Goal: Task Accomplishment & Management: Use online tool/utility

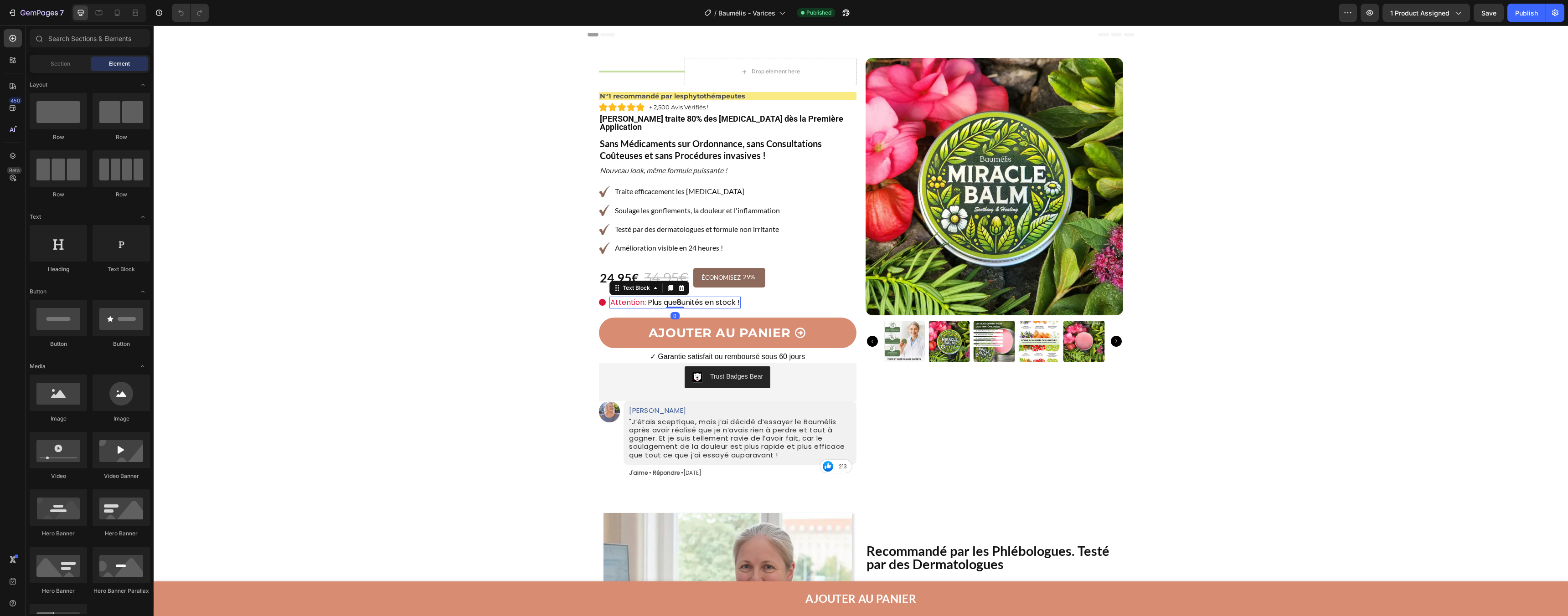
click at [671, 297] on span ": Plus que 8 unités en stock !" at bounding box center [692, 302] width 96 height 10
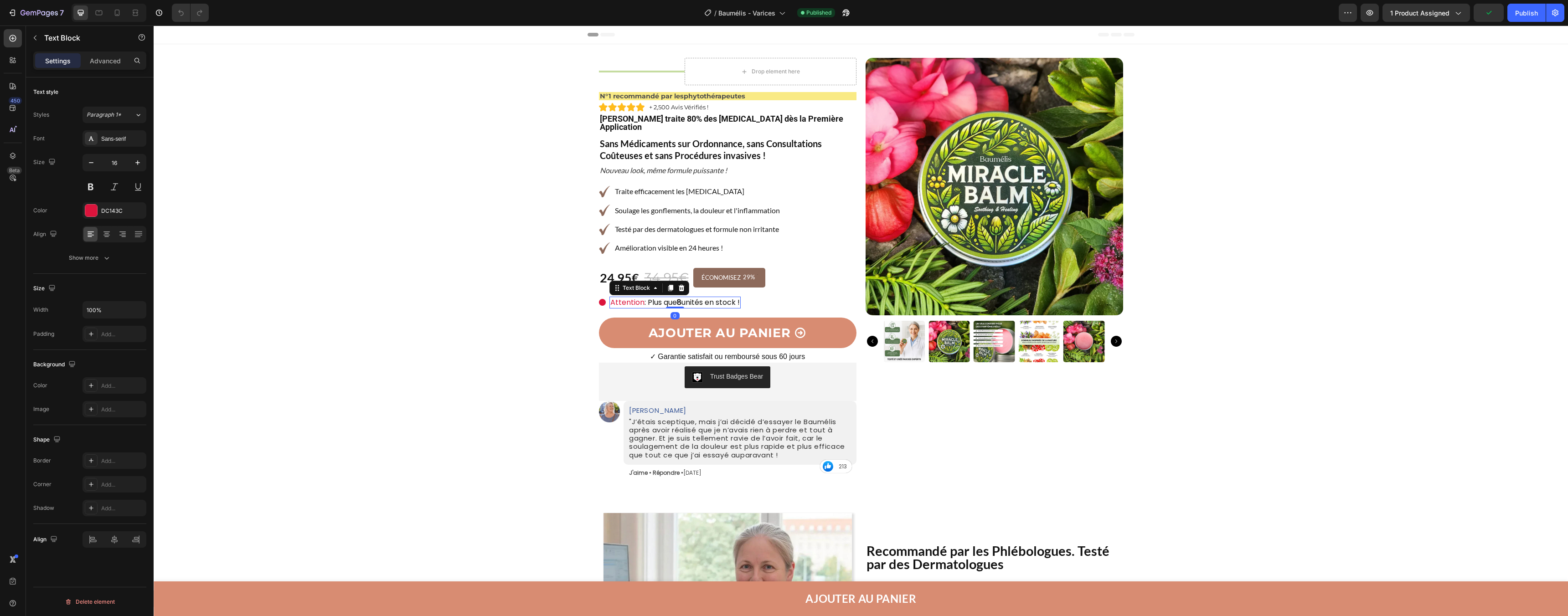
click at [663, 297] on span ": Plus que 8 unités en stock !" at bounding box center [692, 302] width 96 height 10
click at [647, 297] on span ": Plus que 8 unités en stock !" at bounding box center [692, 302] width 96 height 10
drag, startPoint x: 647, startPoint y: 293, endPoint x: 743, endPoint y: 295, distance: 96.0
click at [741, 296] on div "Attention : Plus que 8 unités en stock !" at bounding box center [675, 302] width 131 height 12
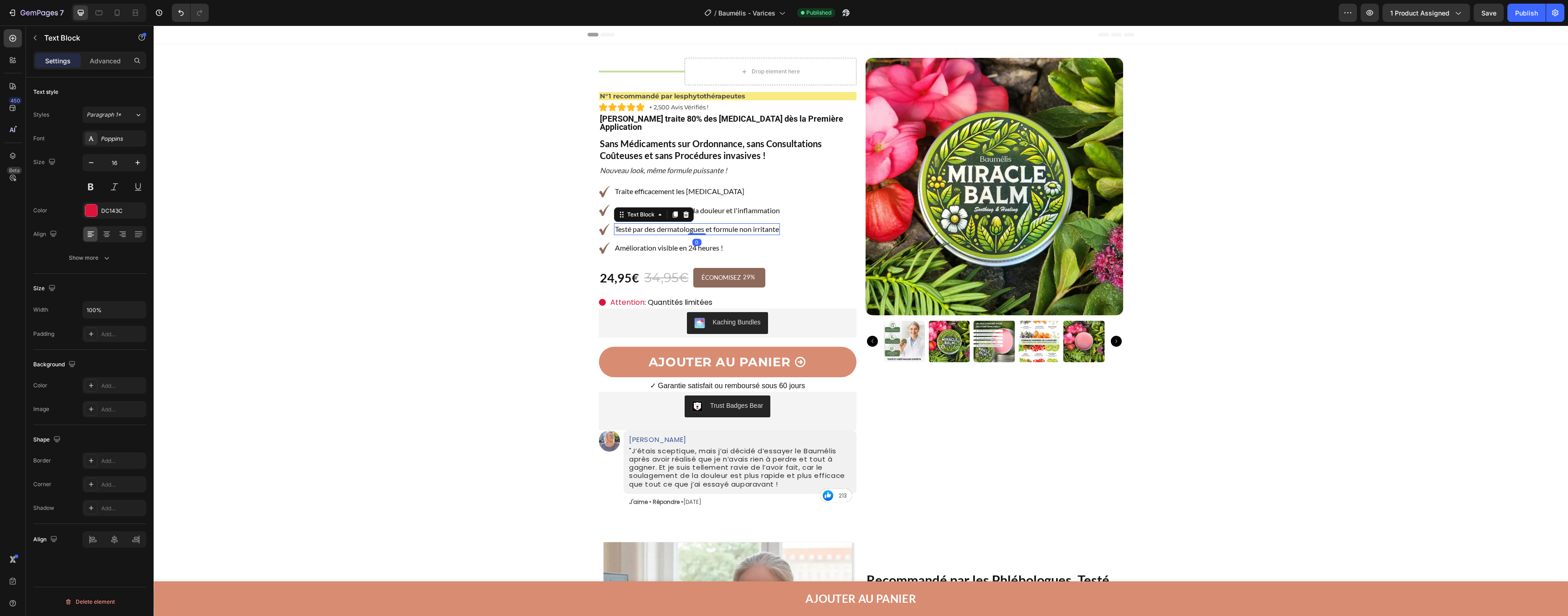
click at [770, 225] on p "Testé par des dermatologues et formule non irritante" at bounding box center [697, 229] width 164 height 10
click at [1491, 15] on span "Save" at bounding box center [1489, 13] width 15 height 8
drag, startPoint x: 1675, startPoint y: 41, endPoint x: 1505, endPoint y: 28, distance: 170.5
click at [1516, 15] on div "Publish" at bounding box center [1526, 13] width 23 height 10
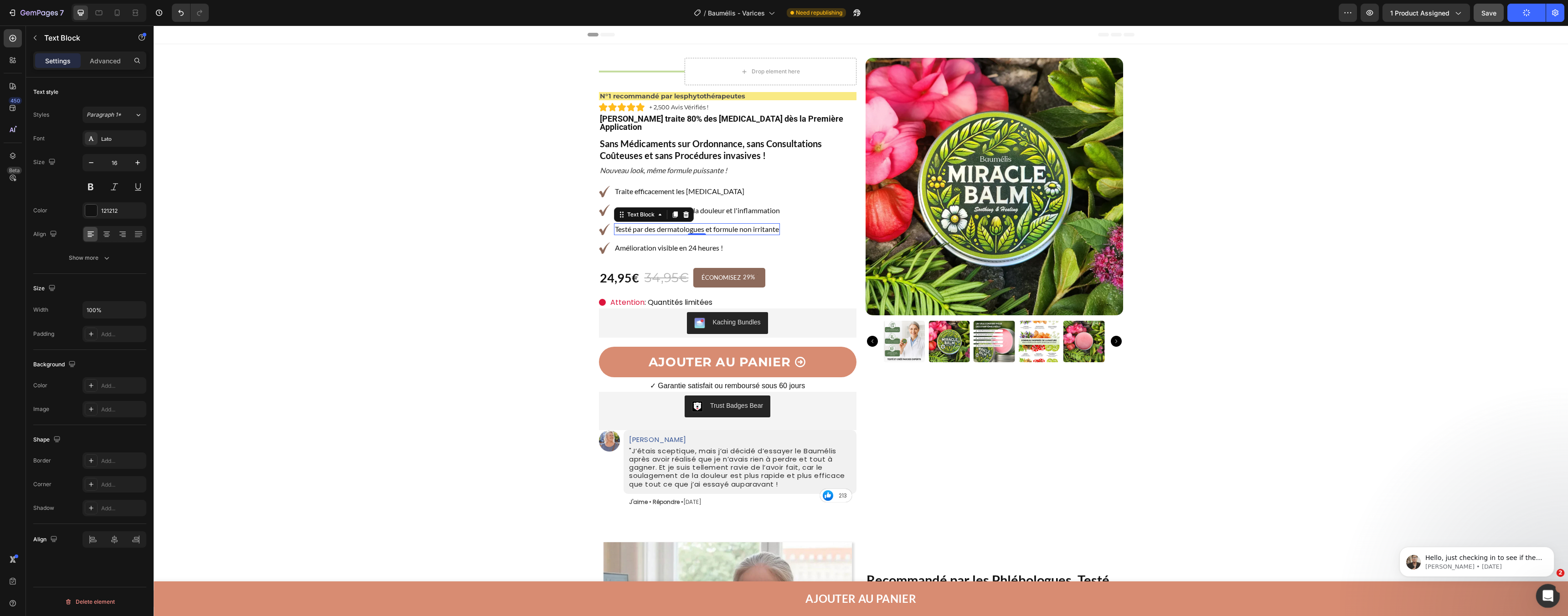
click at [1544, 589] on icon "Open Intercom Messenger" at bounding box center [1547, 595] width 15 height 15
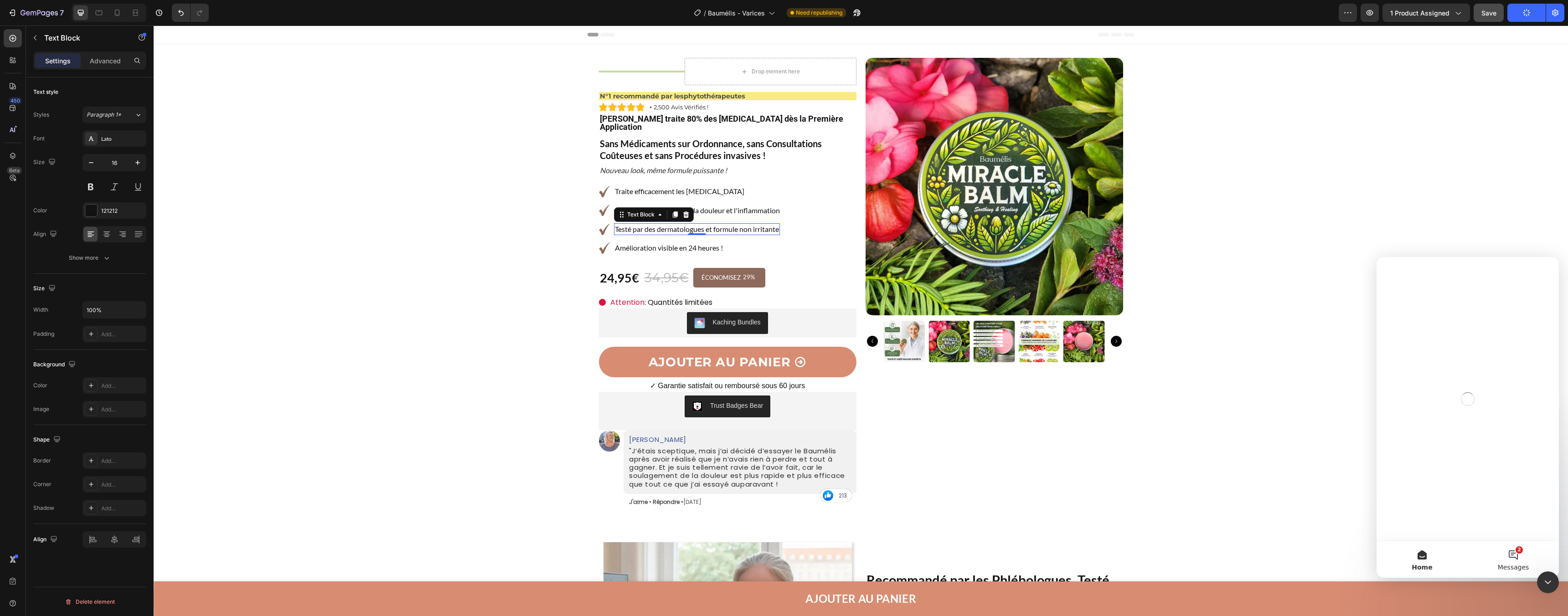
click at [1525, 577] on button "2 Messages" at bounding box center [1513, 560] width 91 height 37
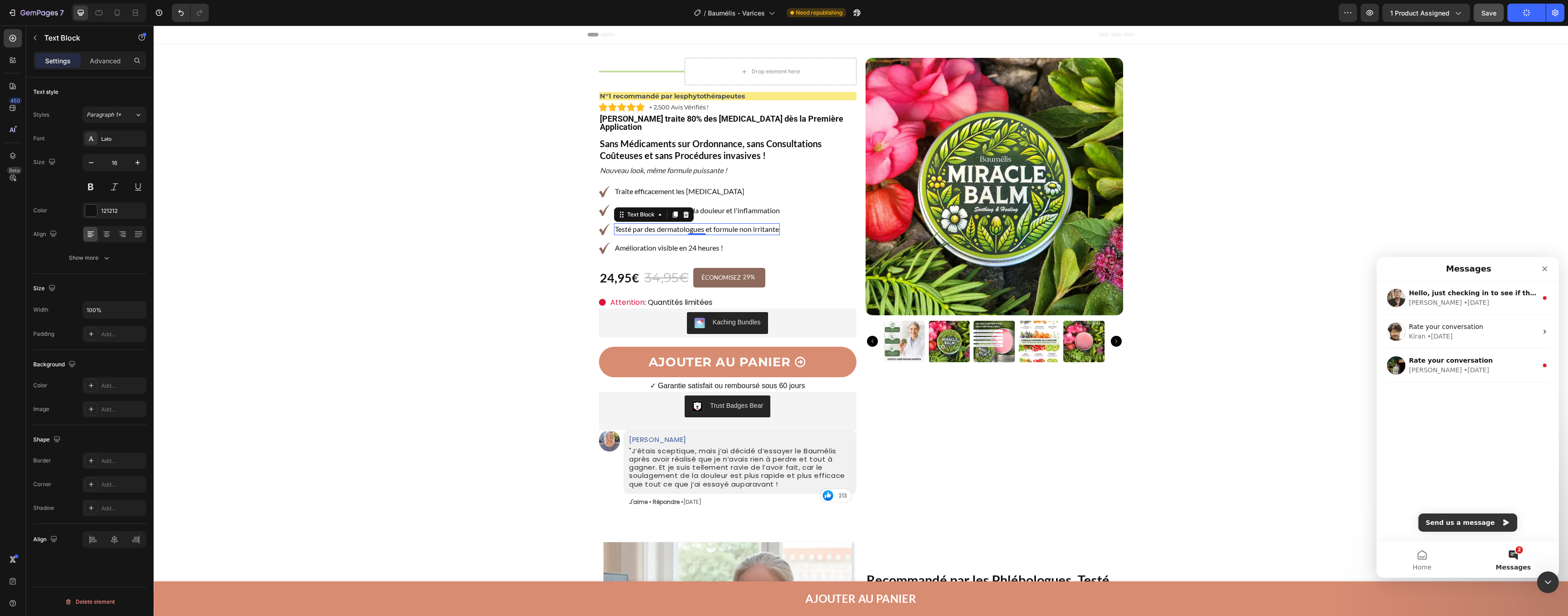
click at [1514, 564] on span "Messages" at bounding box center [1513, 567] width 35 height 6
click at [1468, 305] on div "[PERSON_NAME] • [DATE]" at bounding box center [1473, 303] width 128 height 10
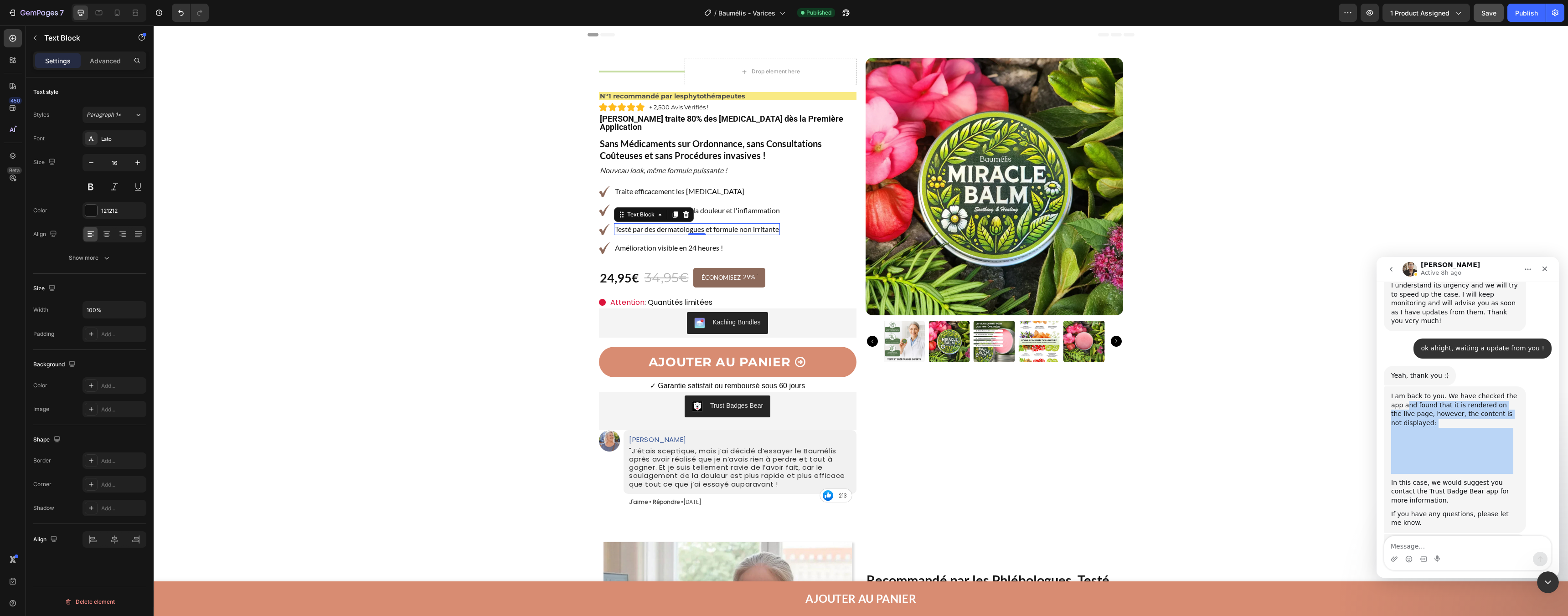
scroll to position [1276, 0]
drag, startPoint x: 1393, startPoint y: 326, endPoint x: 1423, endPoint y: 348, distance: 37.2
click at [1423, 391] on div "I am back to you. We have checked the app and found that it is rendered on the …" at bounding box center [1455, 459] width 128 height 136
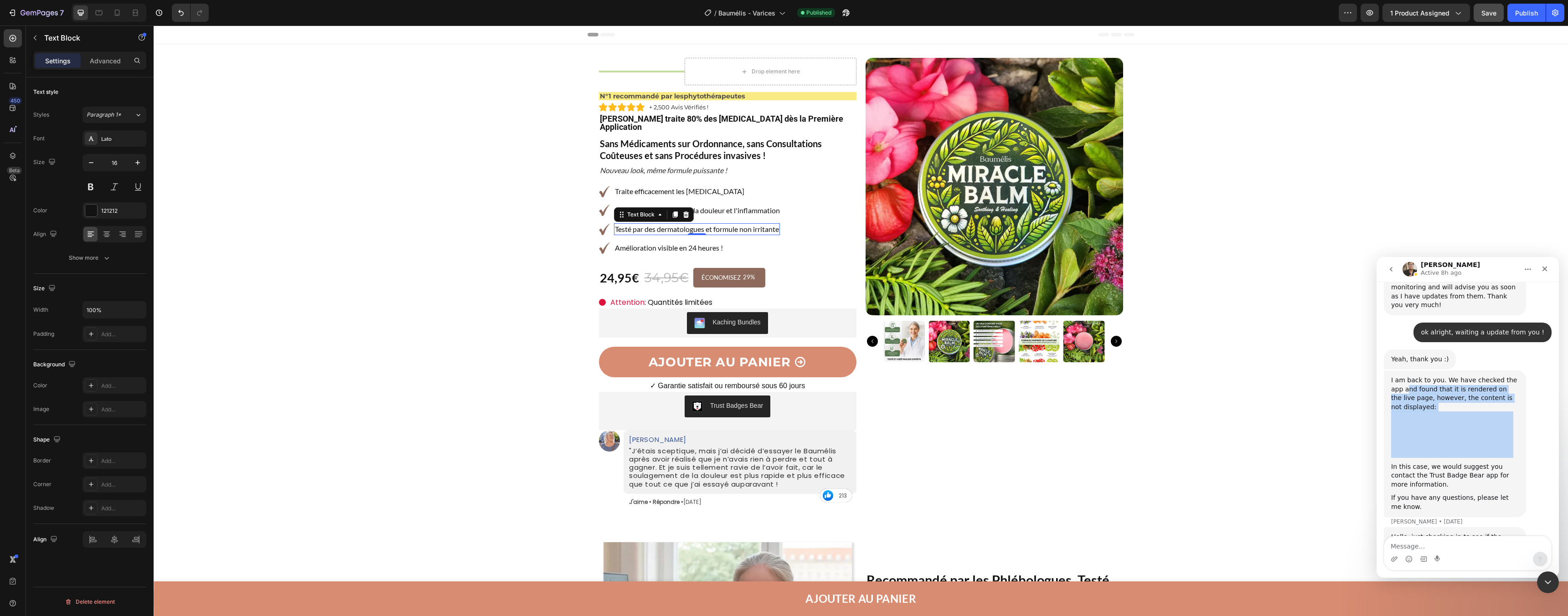
scroll to position [1285, 0]
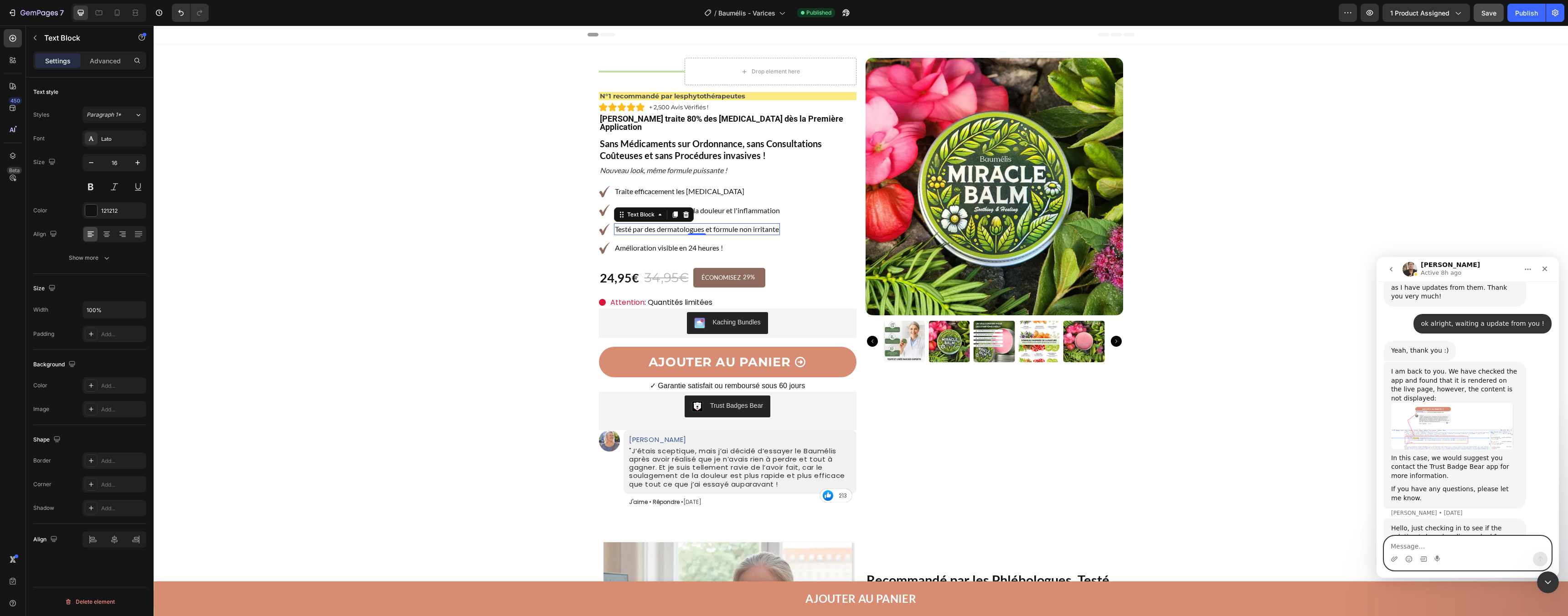
click at [1398, 537] on textarea "Message…" at bounding box center [1468, 544] width 167 height 15
type textarea "ok alright, thank you I will check with the application"
click at [1541, 560] on icon "Send a message…" at bounding box center [1540, 559] width 7 height 7
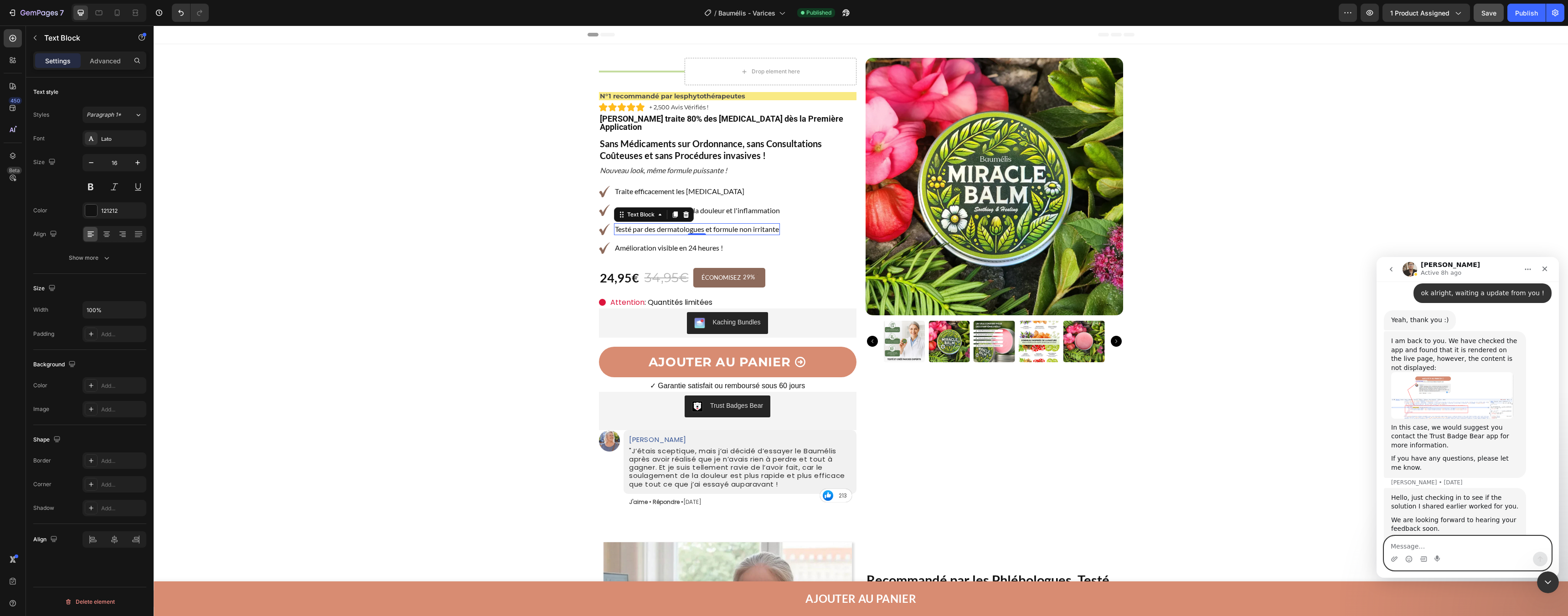
scroll to position [1346, 0]
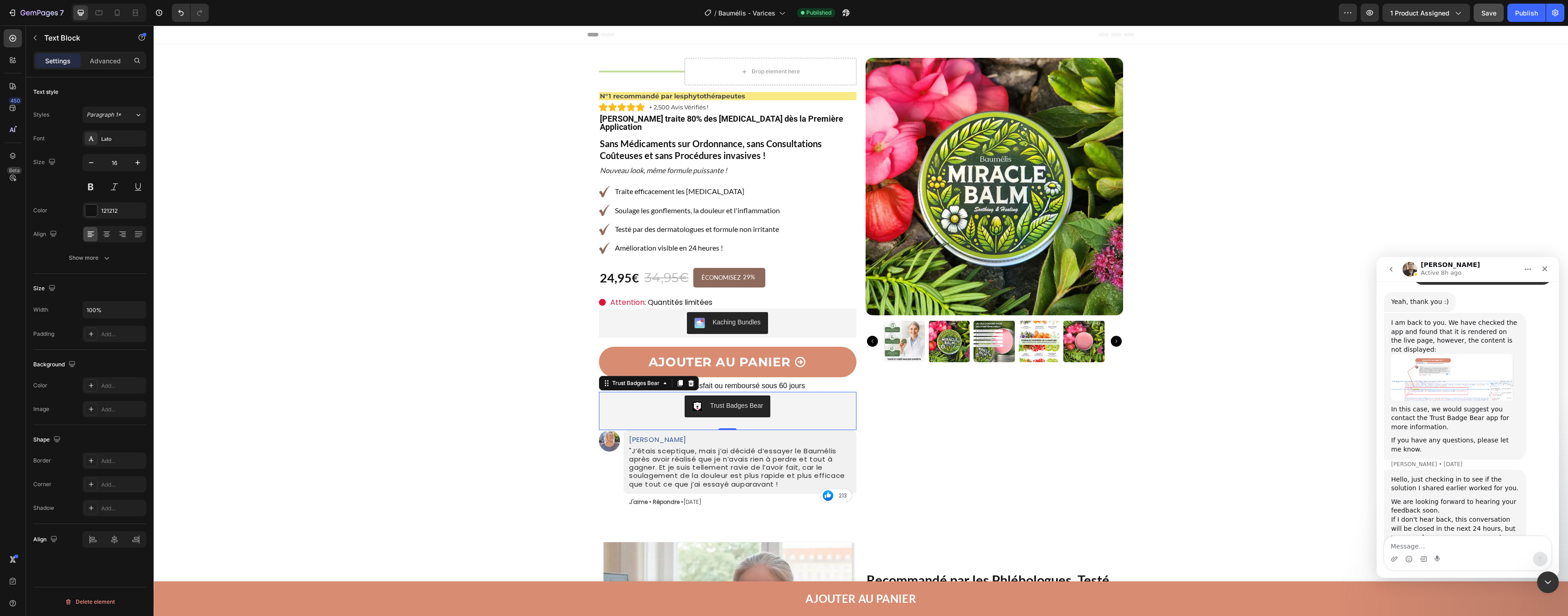
click at [828, 402] on div "Trust Badges Bear" at bounding box center [727, 407] width 250 height 22
click at [692, 378] on div at bounding box center [691, 383] width 11 height 11
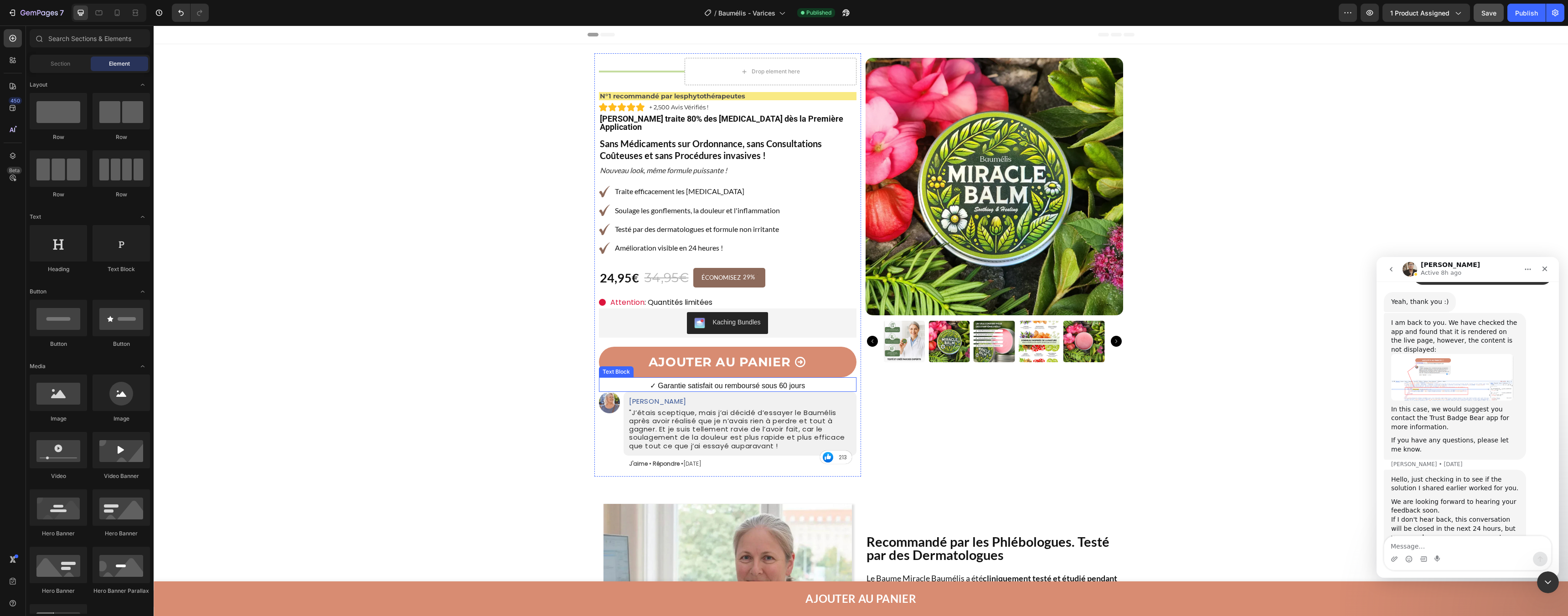
click at [716, 382] on span "✓ Garantie satisfait ou remboursé sous 60 jours" at bounding box center [727, 386] width 155 height 8
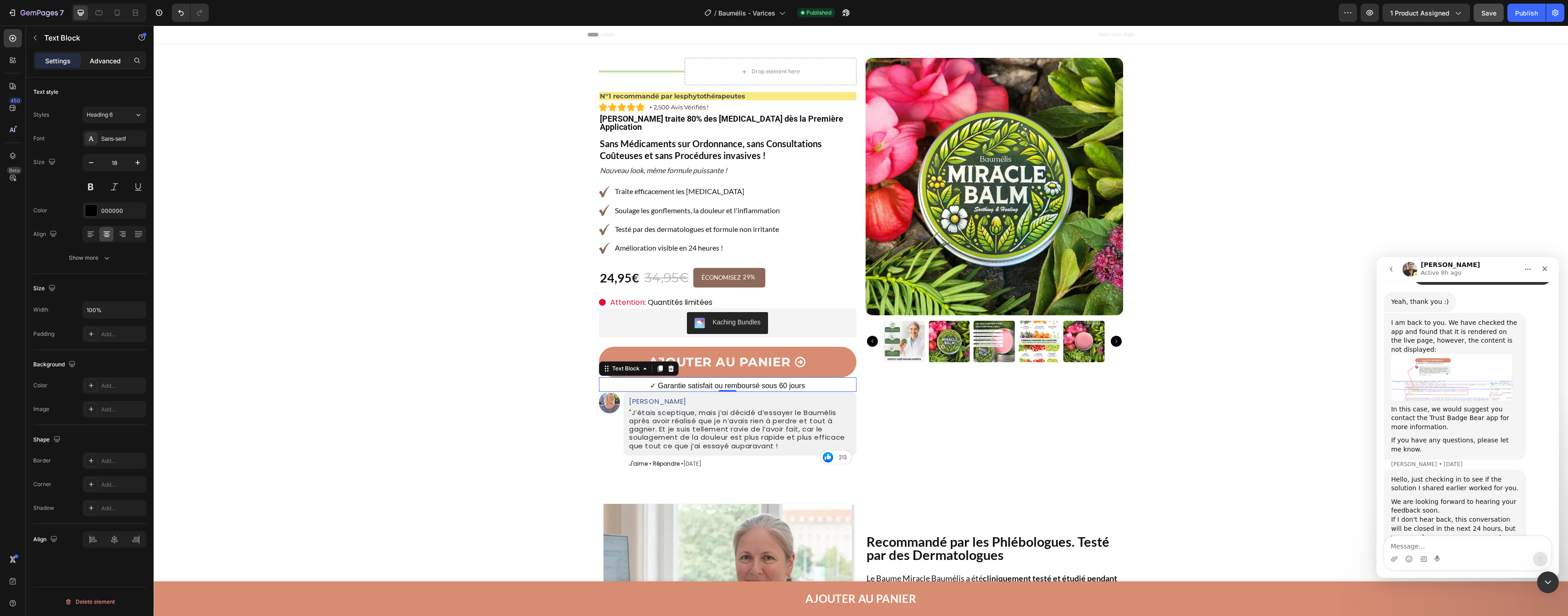
click at [114, 65] on p "Advanced" at bounding box center [105, 61] width 31 height 10
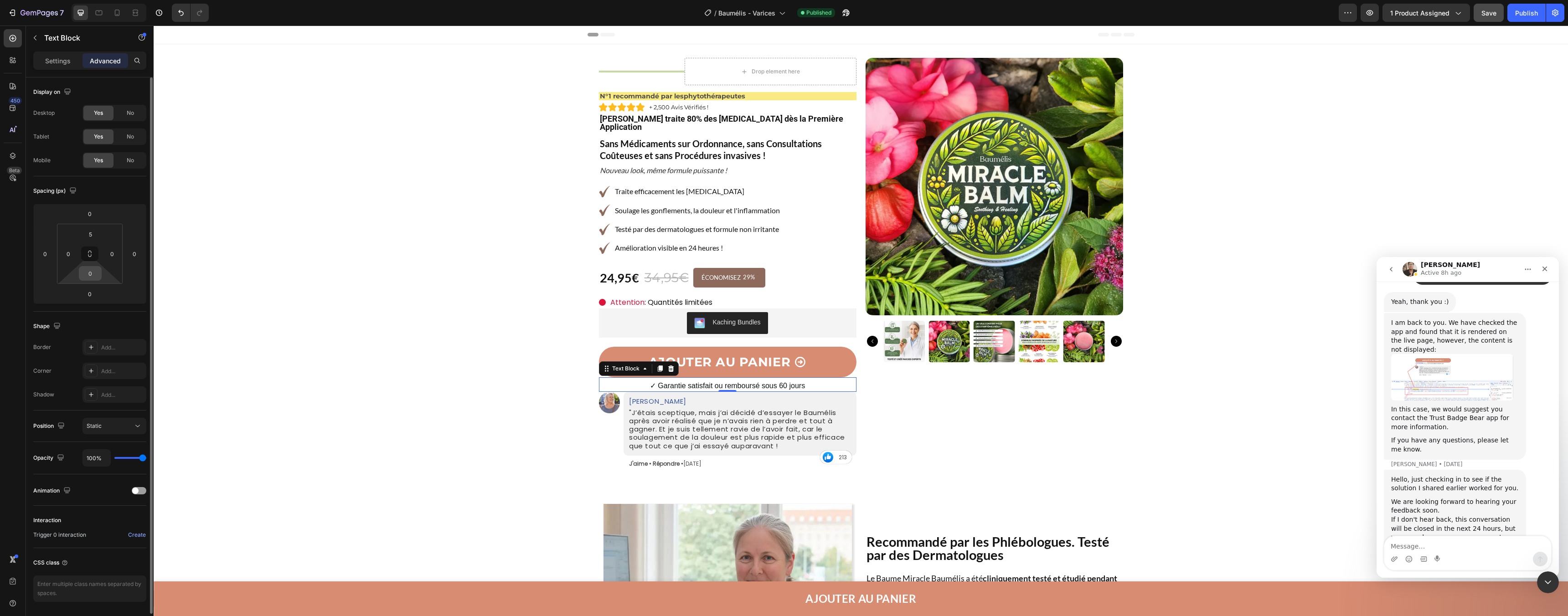
click at [99, 280] on div "0" at bounding box center [90, 273] width 23 height 15
click at [93, 275] on input "0" at bounding box center [90, 273] width 18 height 13
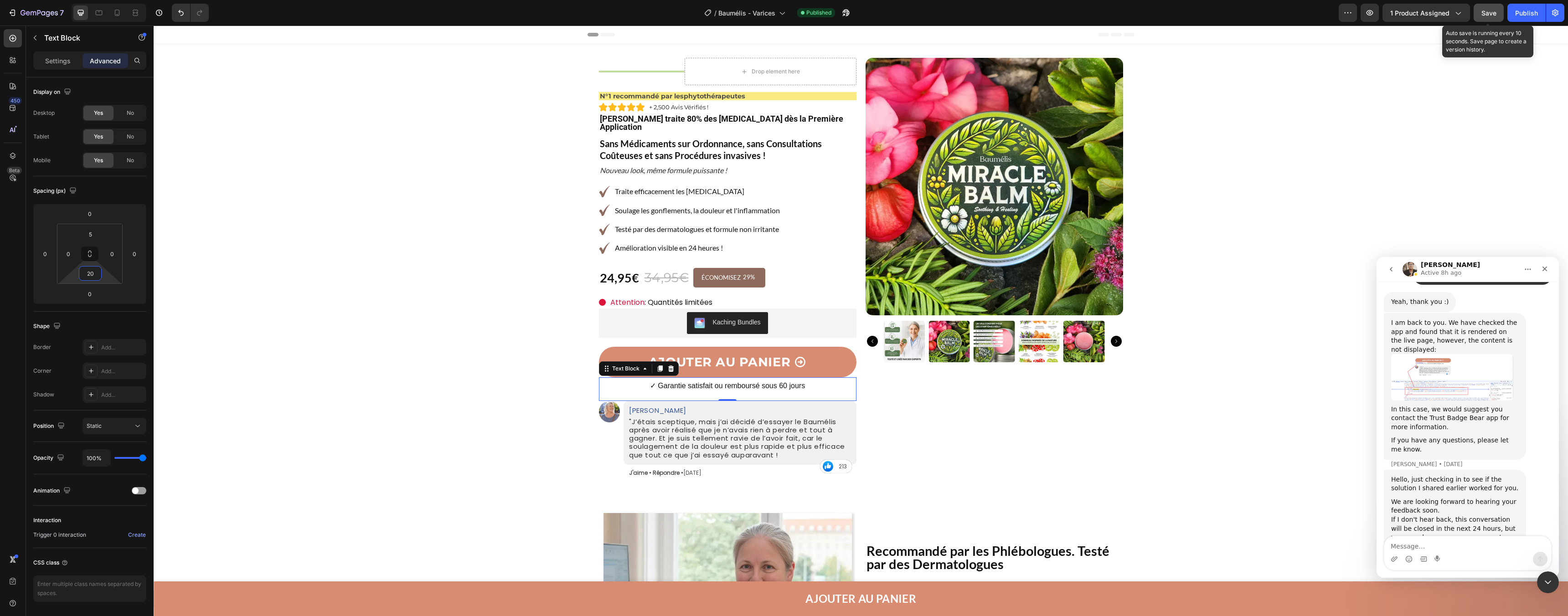
type input "20"
click at [1493, 12] on span "Save" at bounding box center [1489, 13] width 15 height 8
click at [1523, 12] on div "Publish" at bounding box center [1526, 13] width 23 height 10
click at [1367, 12] on icon "button" at bounding box center [1370, 12] width 9 height 9
click at [1486, 13] on span "Save" at bounding box center [1489, 13] width 15 height 8
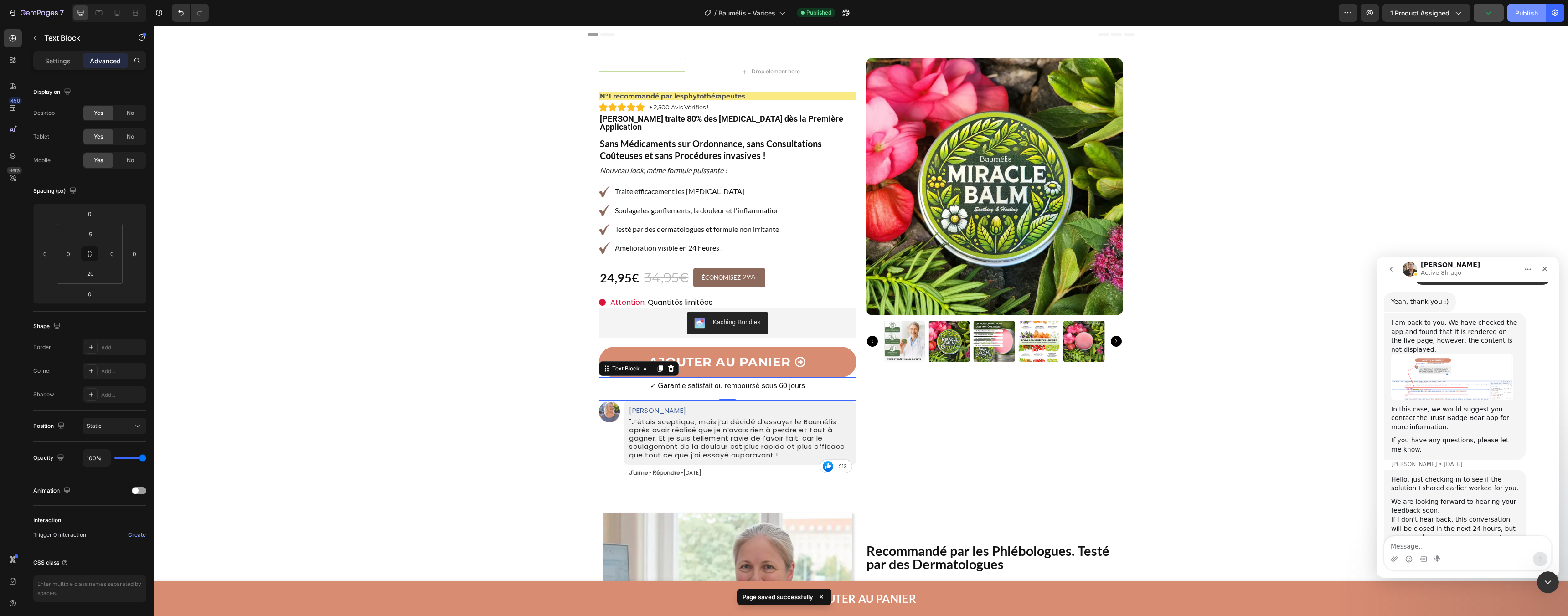
click at [1516, 18] on button "Publish" at bounding box center [1526, 13] width 38 height 18
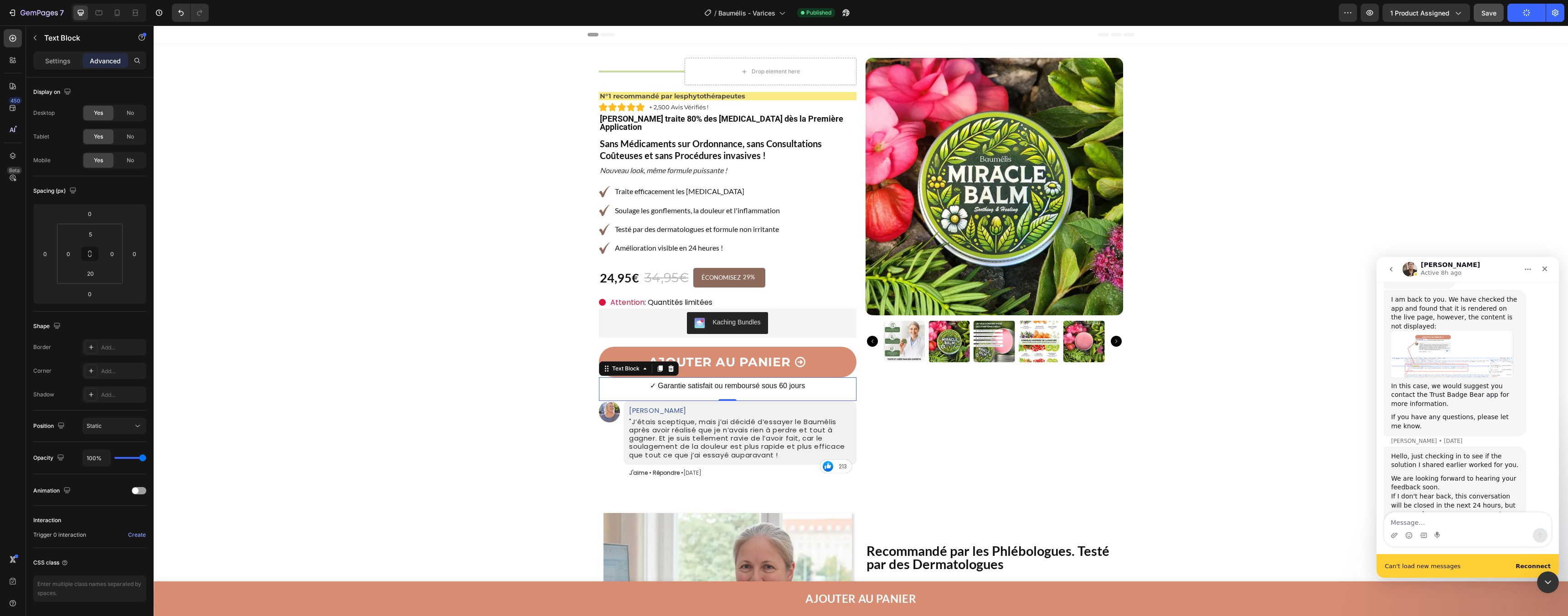
scroll to position [1370, 0]
click at [1533, 563] on b "Reconnect" at bounding box center [1533, 566] width 35 height 7
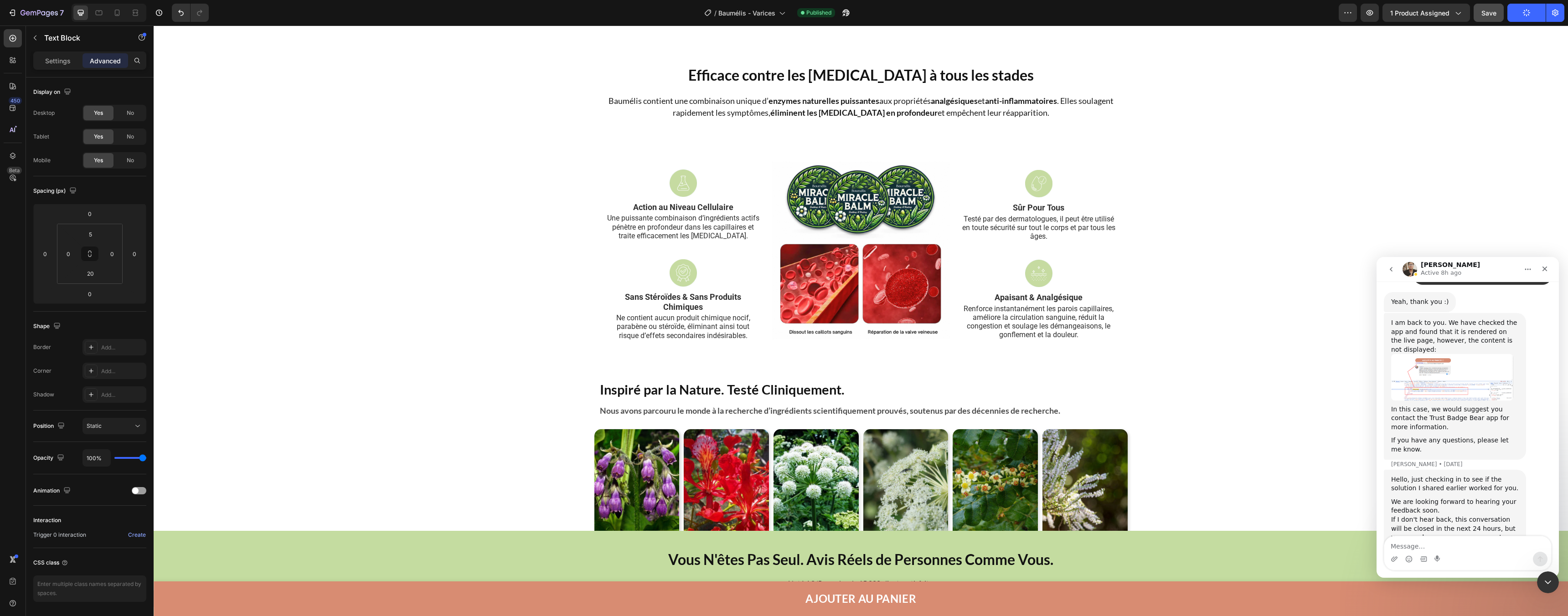
scroll to position [1117, 0]
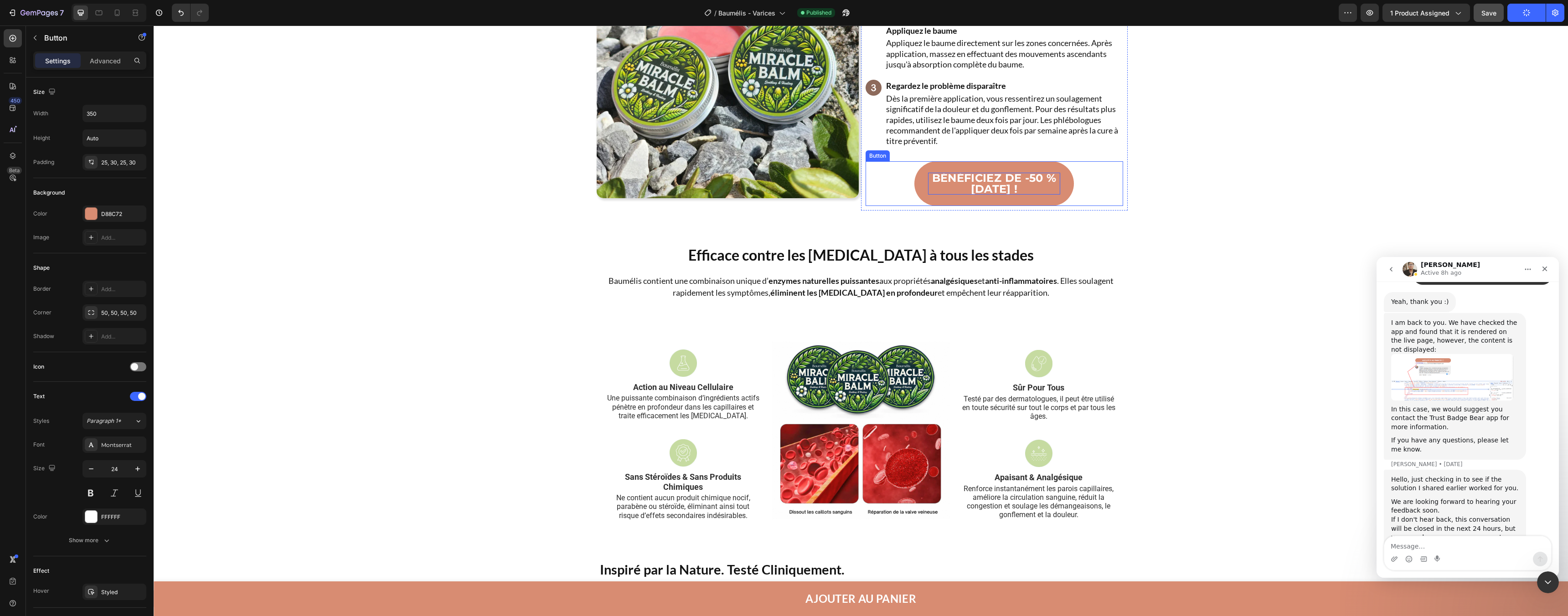
click at [981, 195] on p "BÉNÉFICIEZ DE -50 % [DATE] !" at bounding box center [994, 184] width 132 height 22
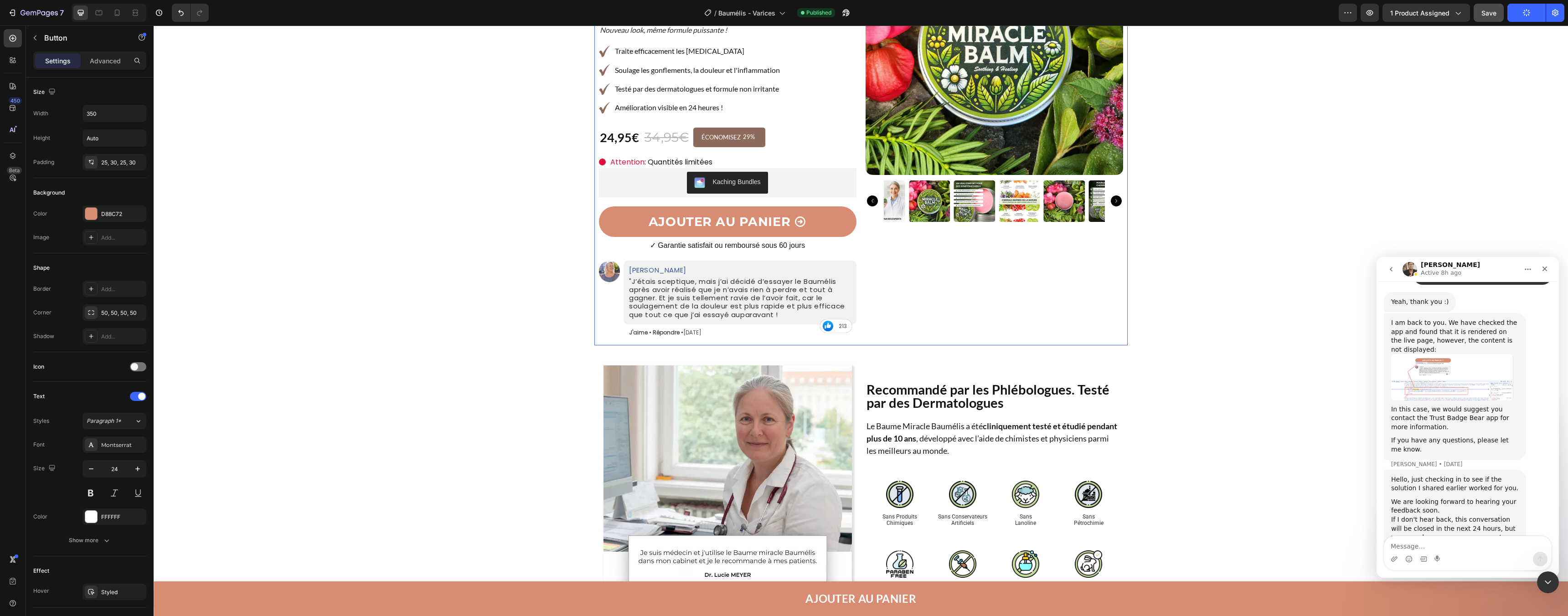
scroll to position [0, 0]
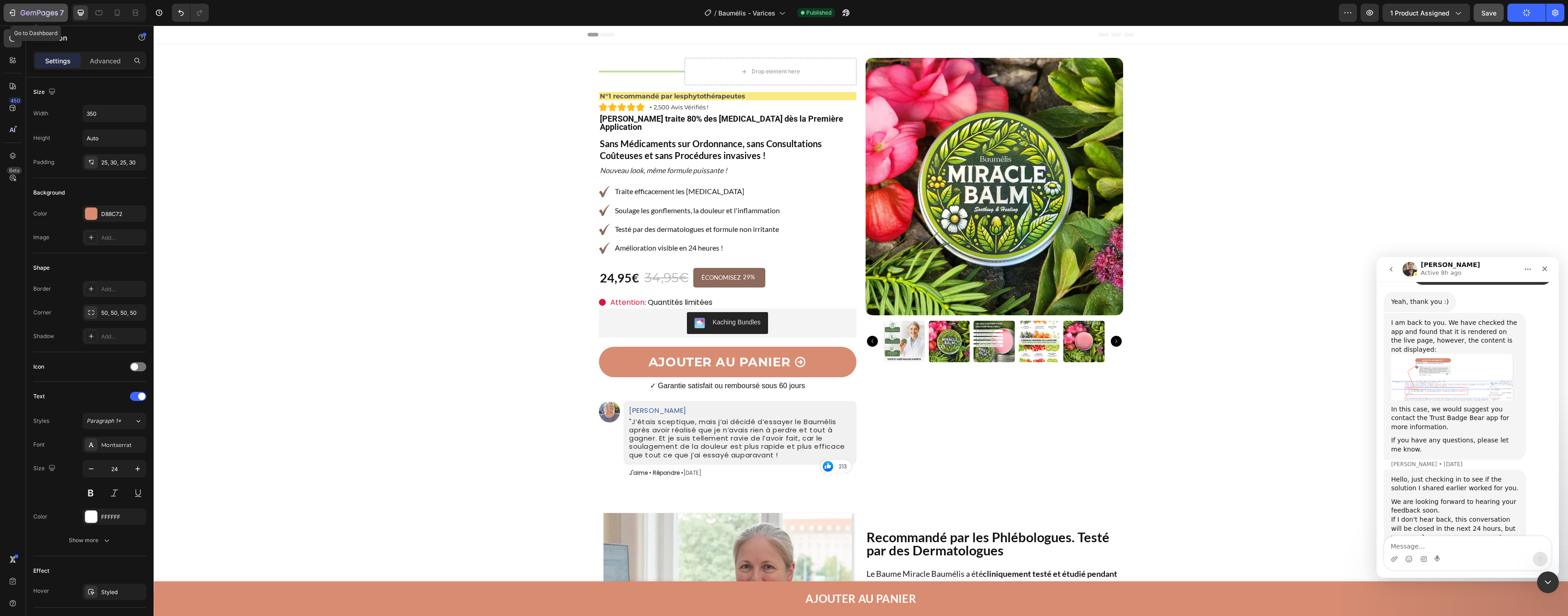
click at [23, 16] on icon "button" at bounding box center [39, 13] width 37 height 8
